Goal: Task Accomplishment & Management: Manage account settings

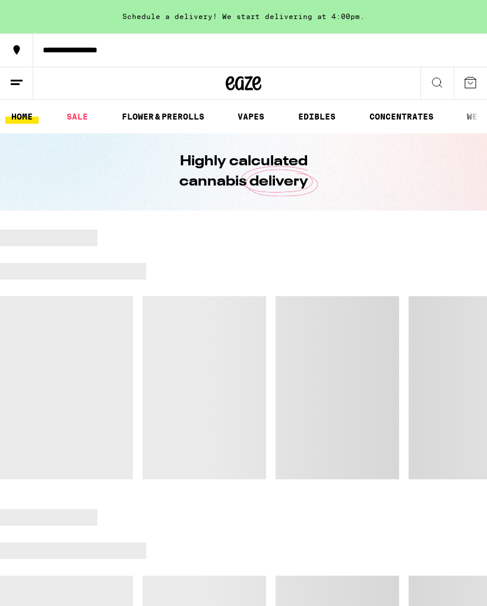
click at [9, 80] on button at bounding box center [16, 83] width 33 height 33
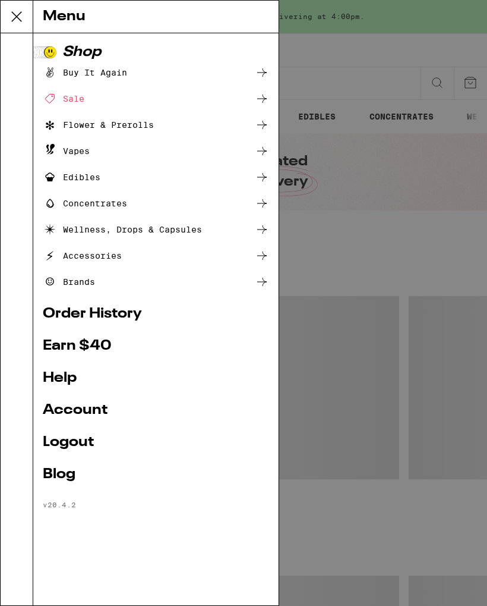
click at [81, 412] on link "Account" at bounding box center [156, 410] width 226 height 14
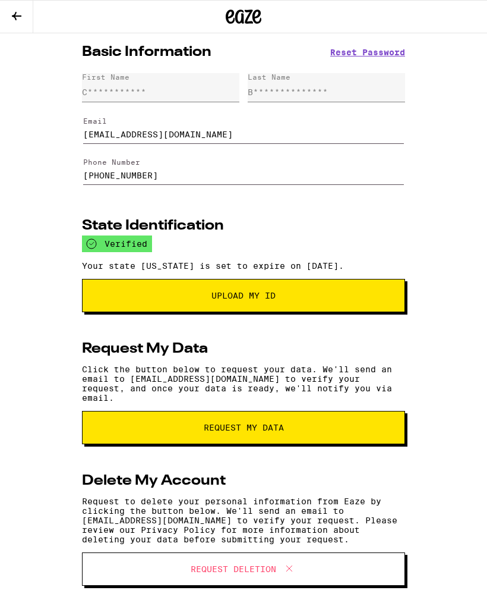
click at [12, 10] on icon at bounding box center [17, 16] width 14 height 14
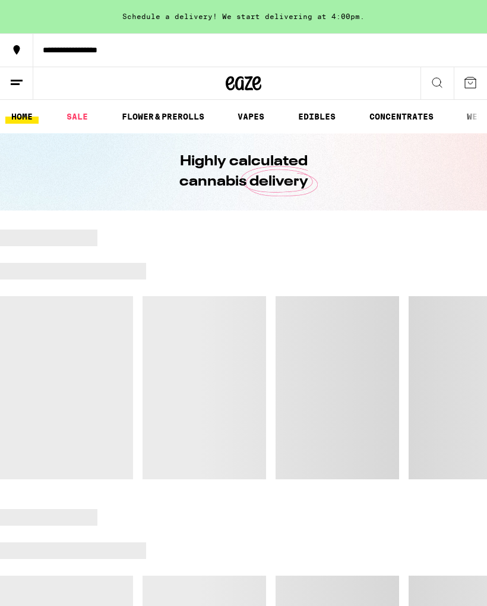
click at [20, 77] on icon at bounding box center [17, 82] width 14 height 14
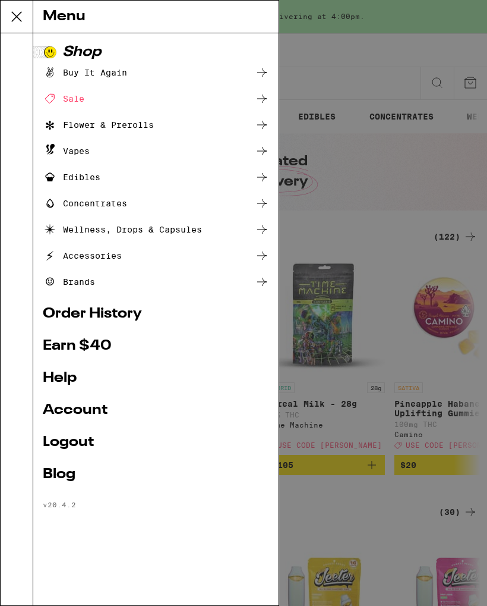
click at [76, 404] on link "Account" at bounding box center [156, 410] width 226 height 14
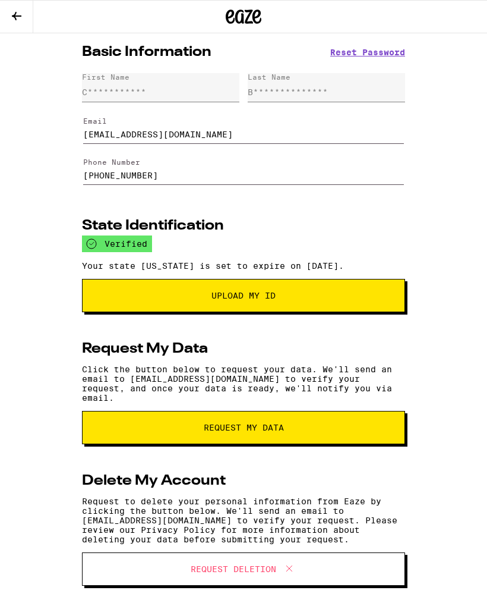
click at [21, 7] on button at bounding box center [16, 17] width 33 height 33
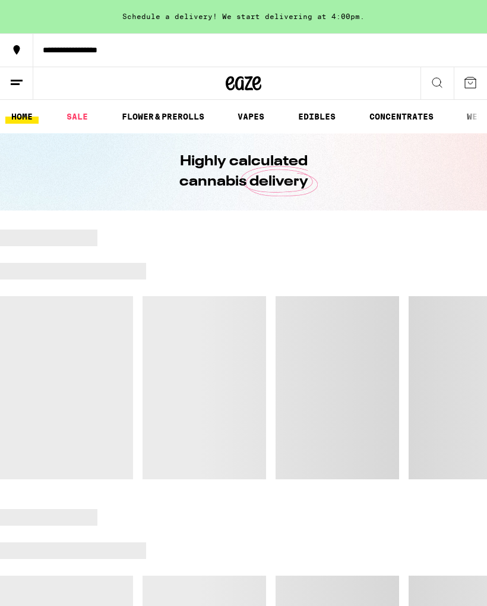
click at [326, 51] on div "**********" at bounding box center [260, 50] width 454 height 8
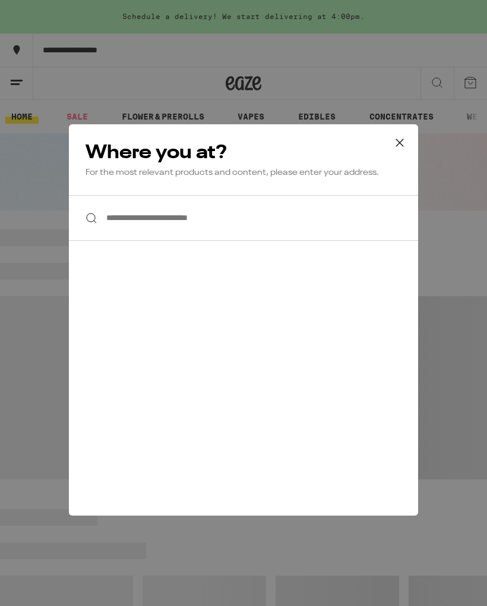
click at [401, 144] on icon at bounding box center [400, 143] width 18 height 18
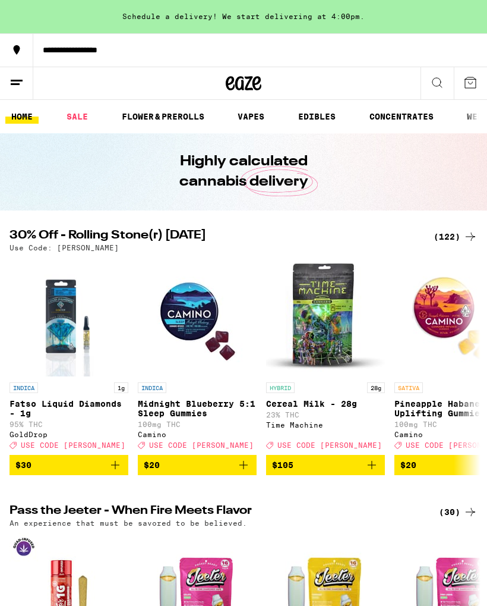
click at [23, 74] on button at bounding box center [16, 83] width 33 height 33
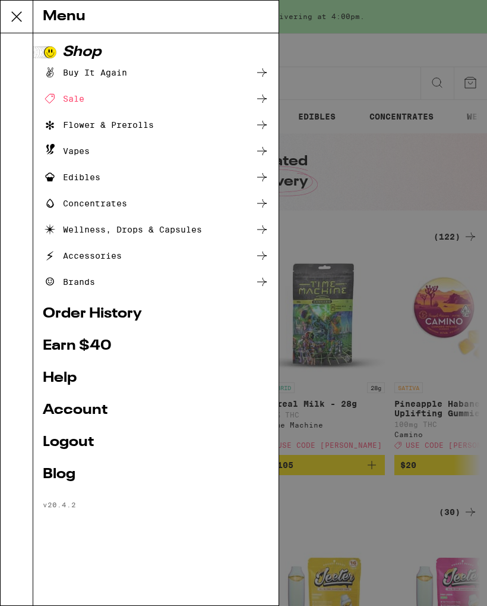
click at [83, 308] on link "Order History" at bounding box center [156, 314] width 226 height 14
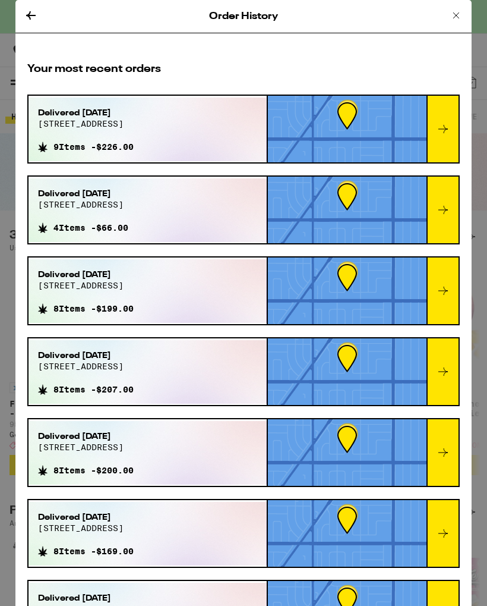
click at [34, 10] on icon at bounding box center [31, 15] width 14 height 14
